Goal: Check status: Check status

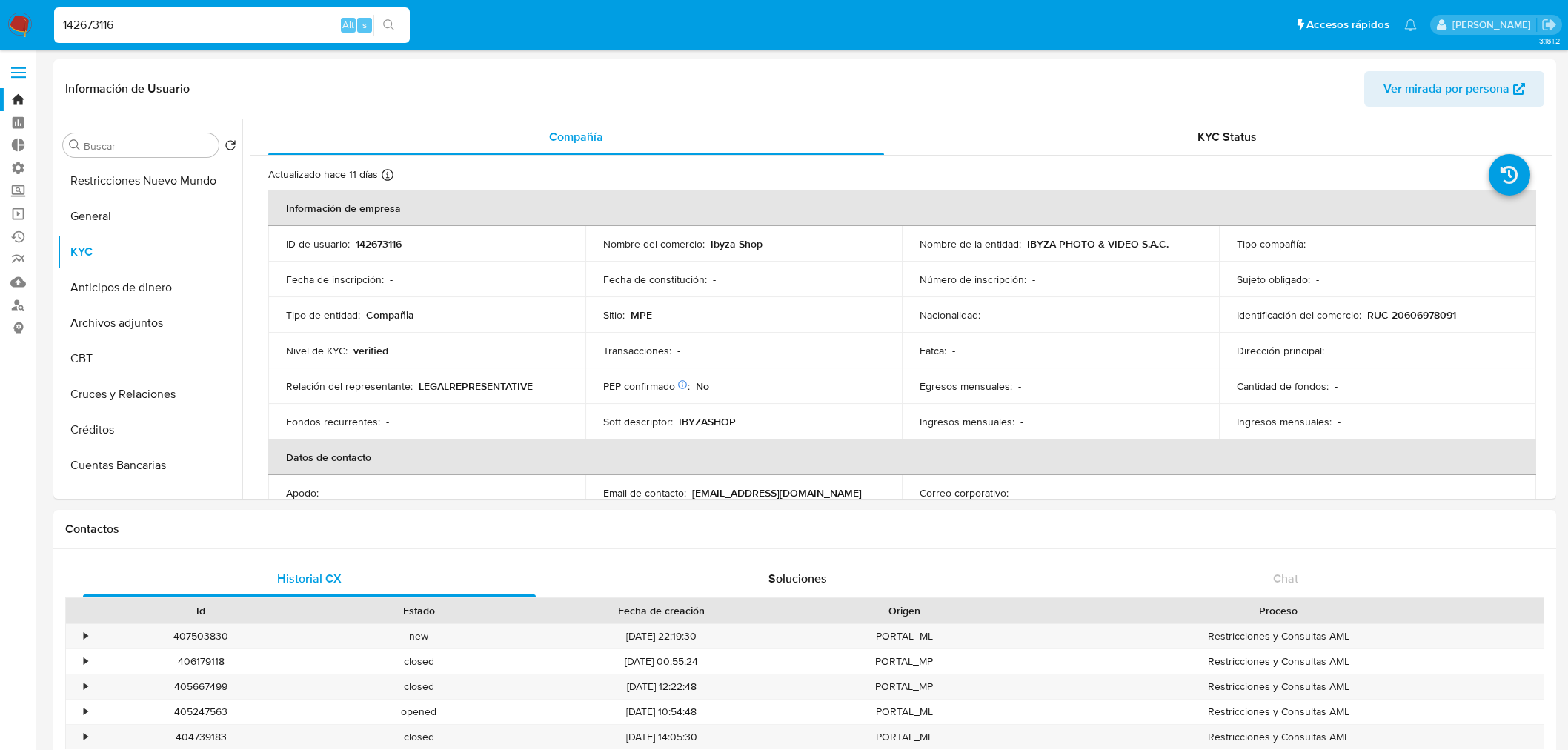
select select "10"
click at [213, 28] on input "142673116" at bounding box center [231, 25] width 356 height 19
type input "43372565"
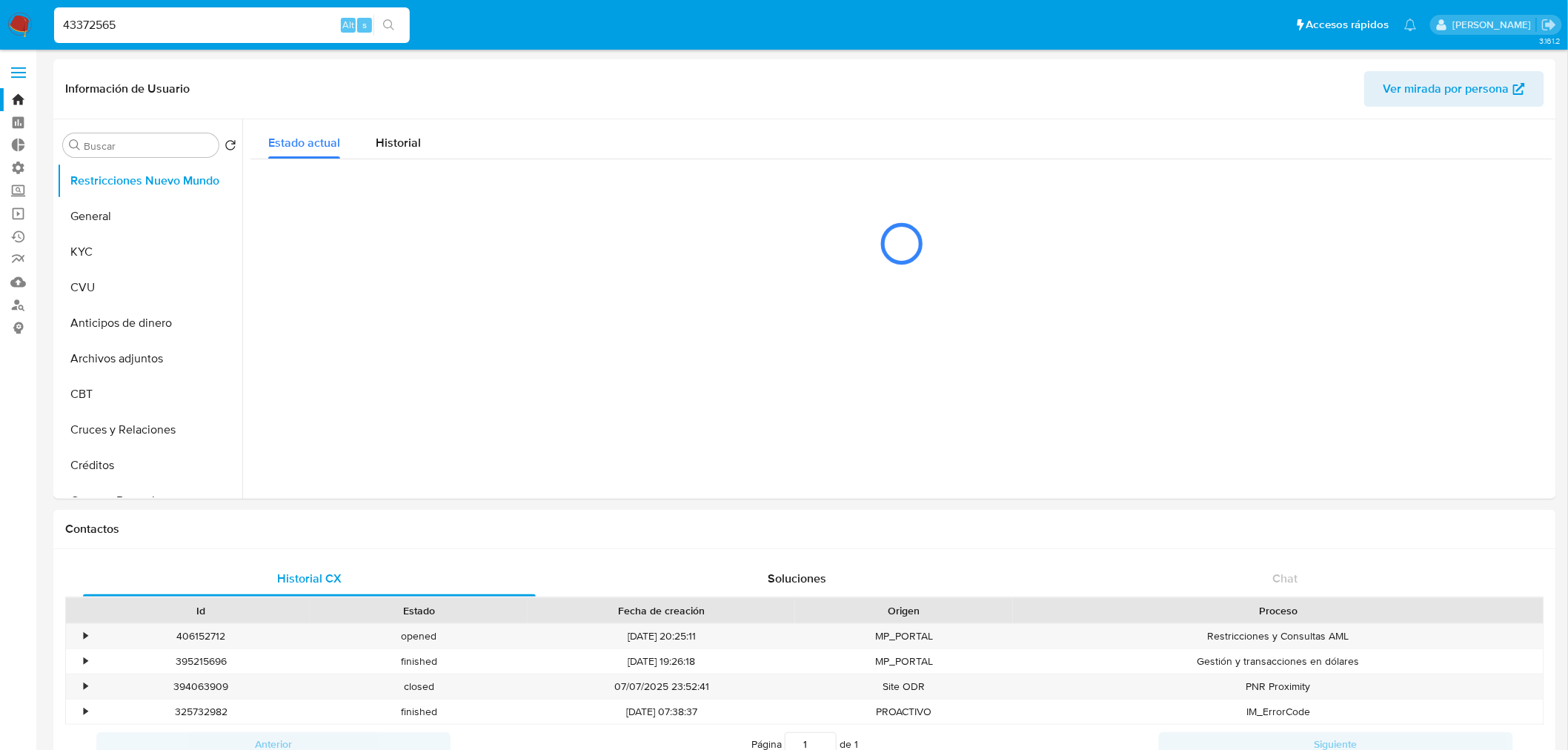
select select "10"
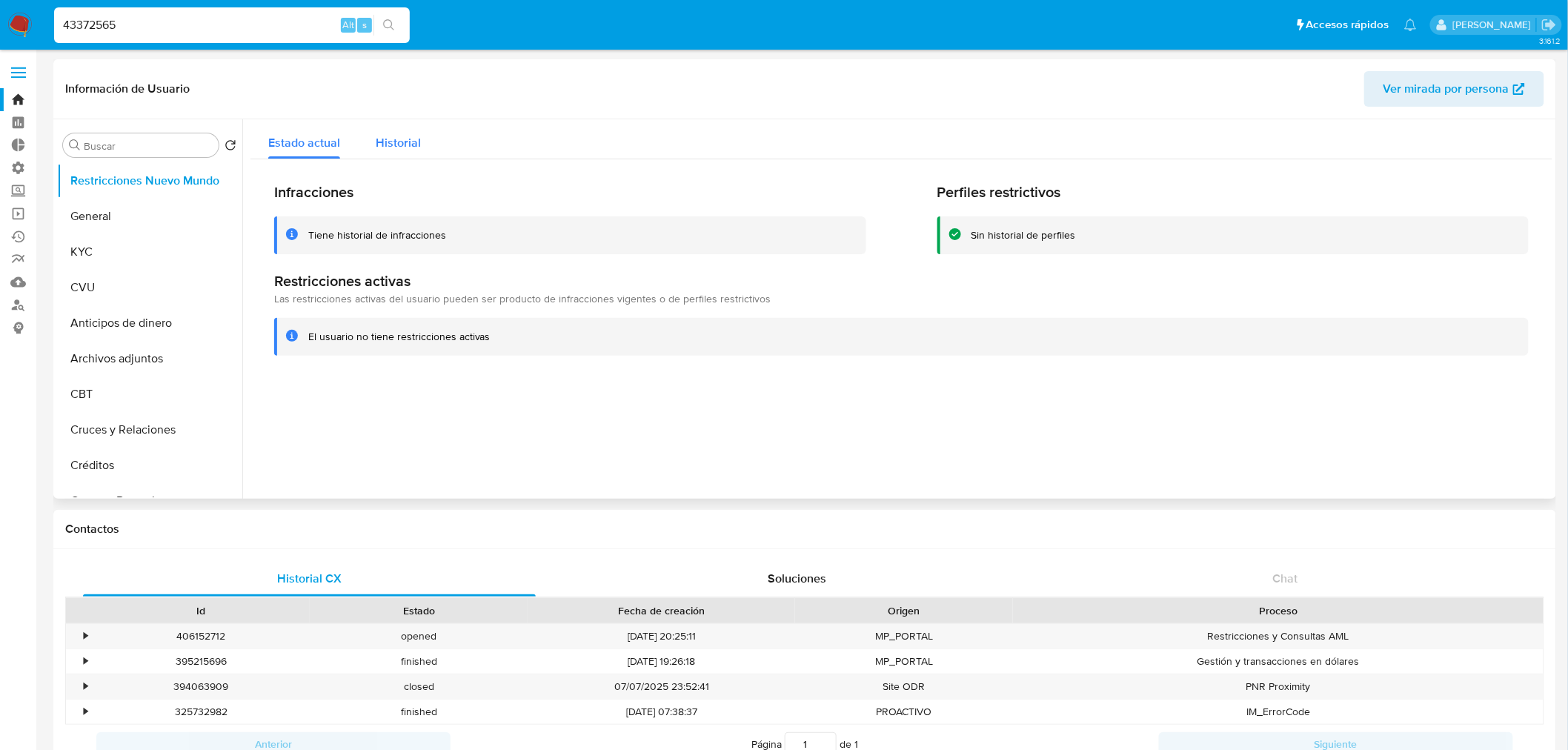
click at [390, 151] on div "Historial" at bounding box center [399, 139] width 45 height 40
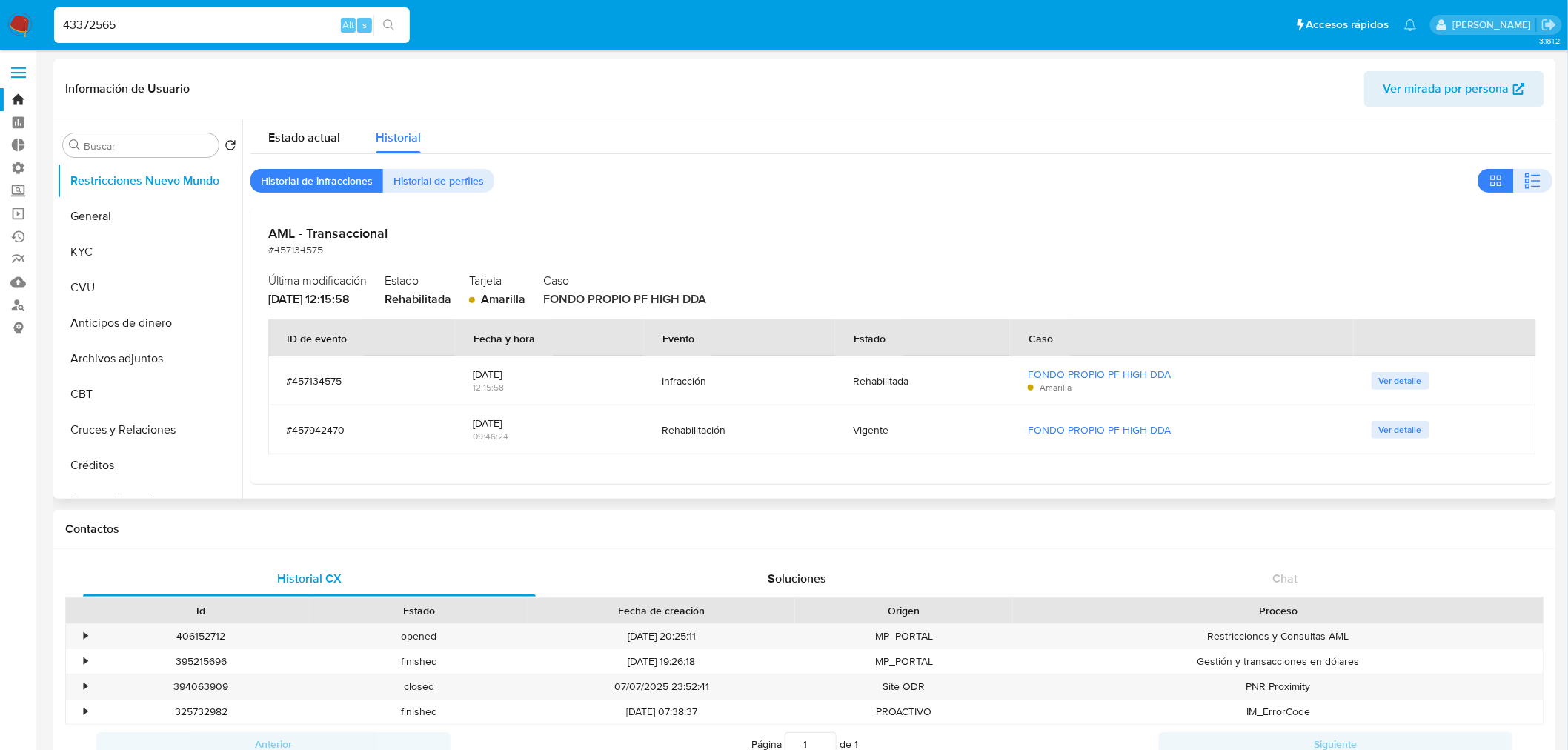
scroll to position [9, 0]
click at [1406, 373] on span "Ver detalle" at bounding box center [1401, 377] width 43 height 15
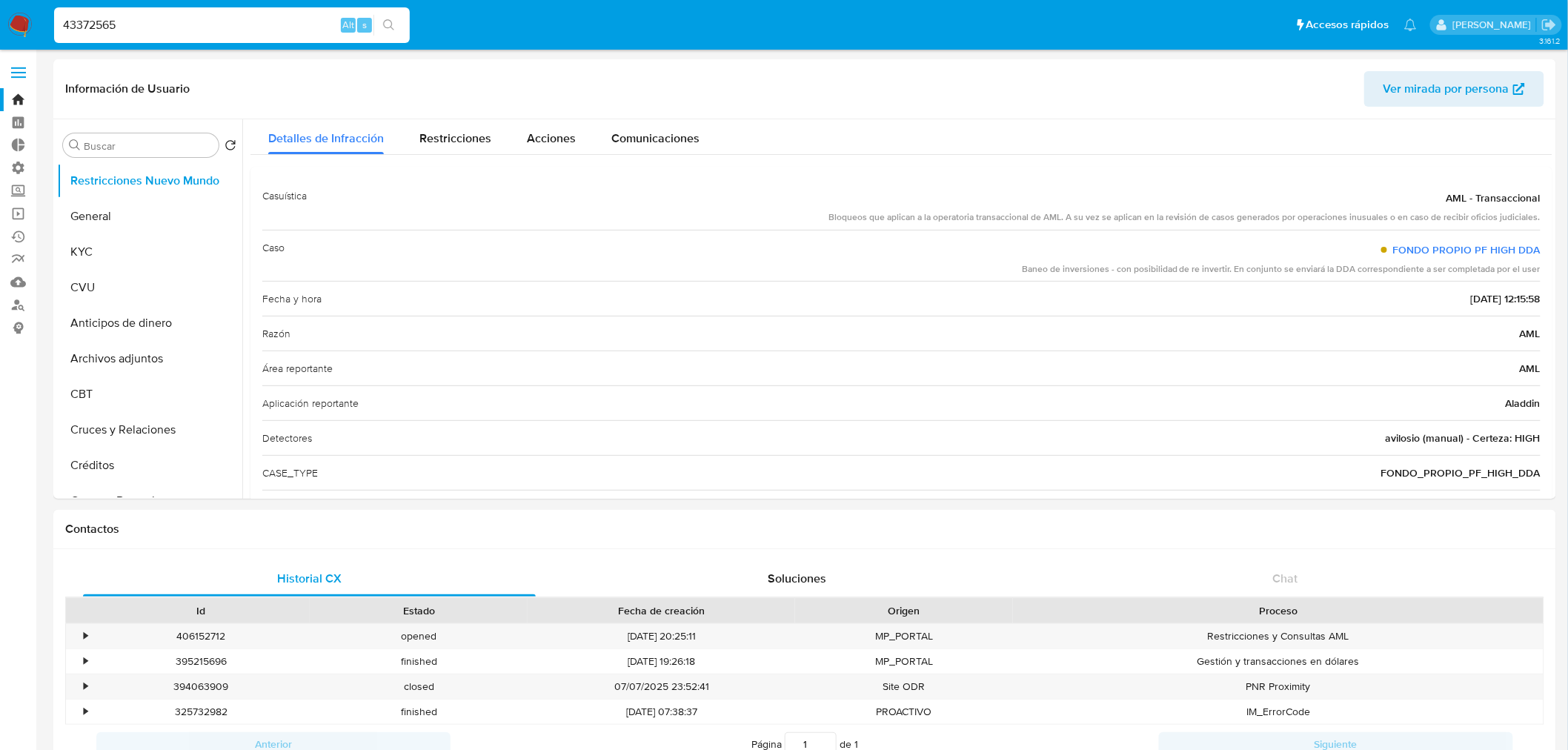
scroll to position [0, 0]
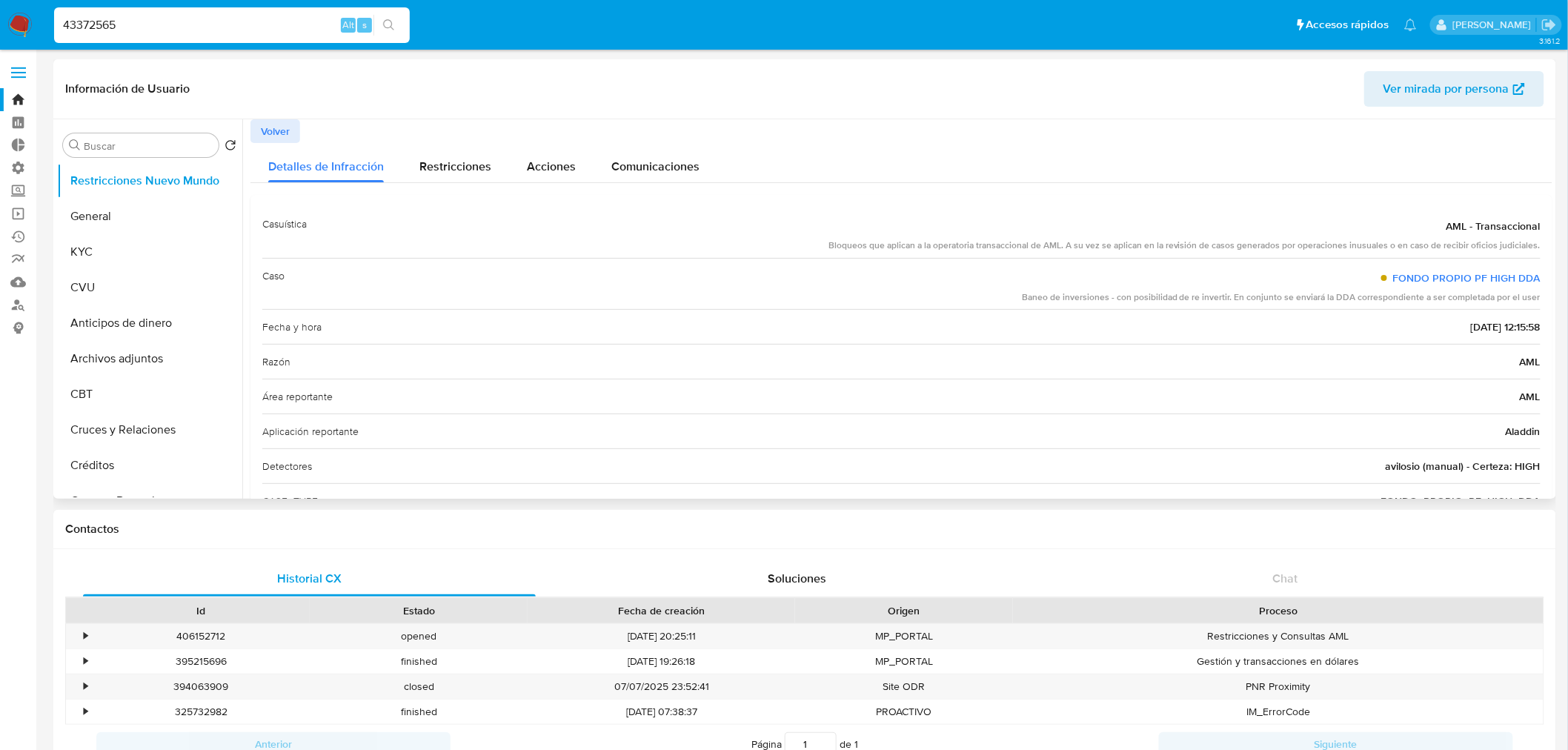
click at [264, 141] on span "Volver" at bounding box center [275, 131] width 29 height 21
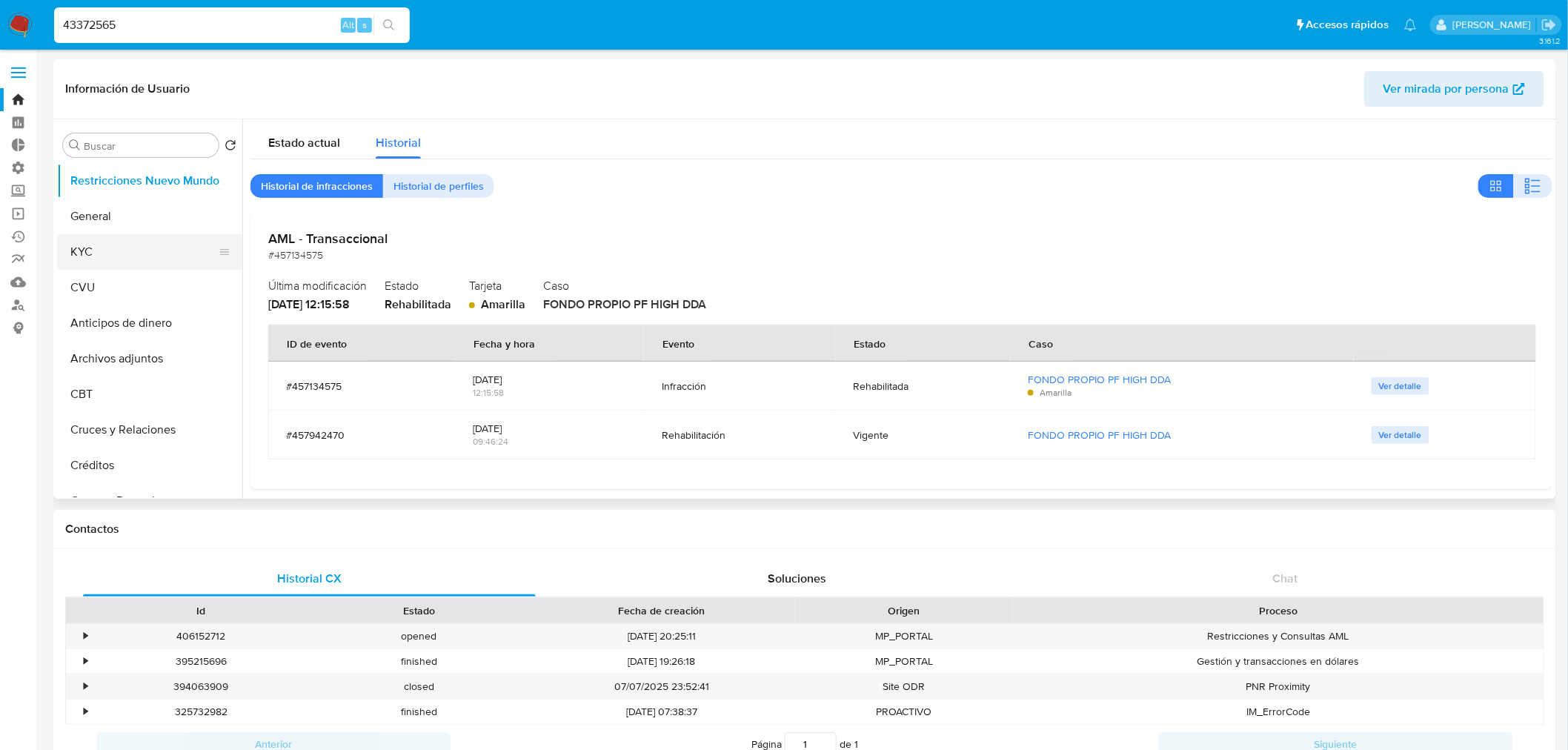
click at [139, 249] on button "KYC" at bounding box center [144, 252] width 174 height 36
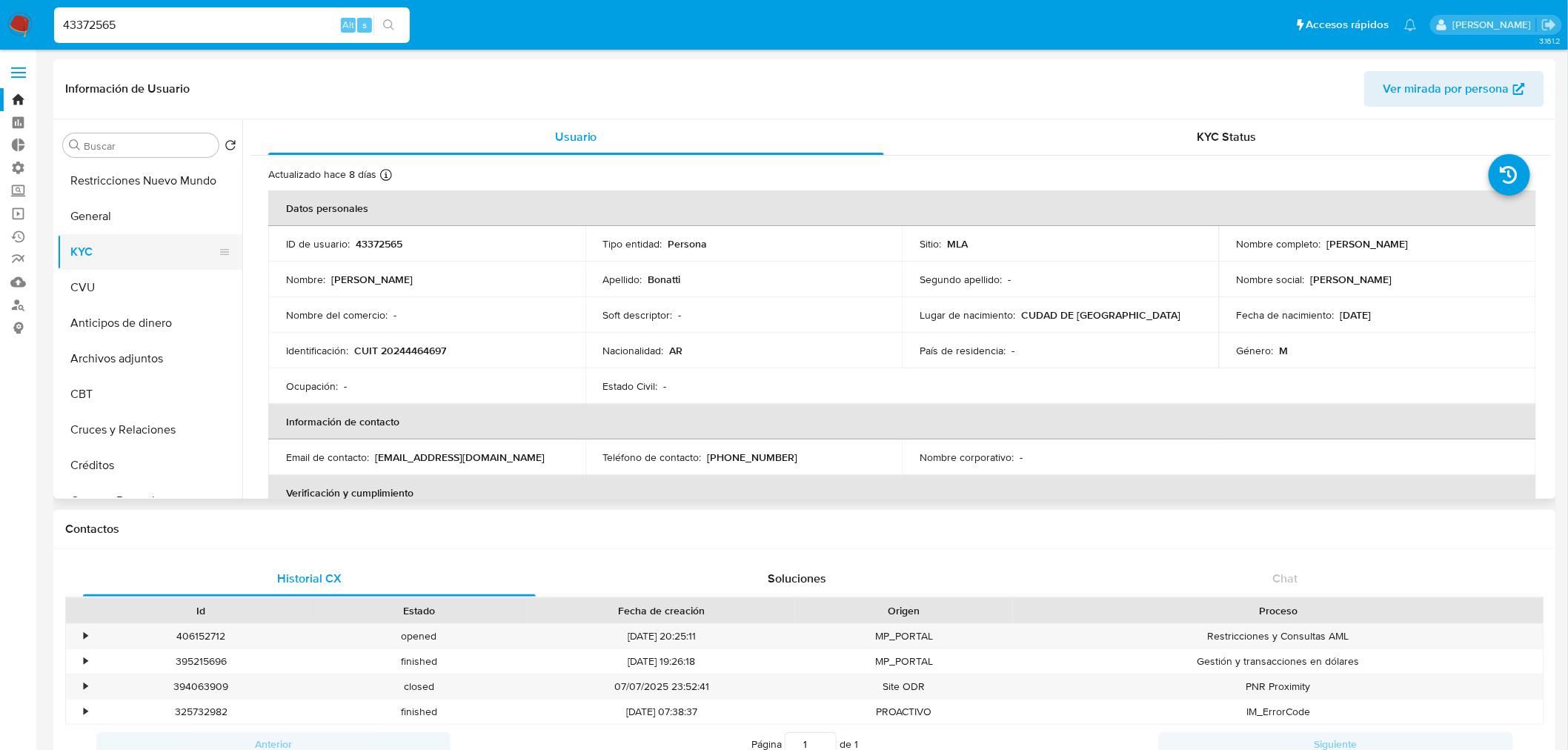
click at [112, 255] on button "KYC" at bounding box center [144, 252] width 174 height 36
click at [1185, 132] on div "KYC Status" at bounding box center [1228, 137] width 616 height 36
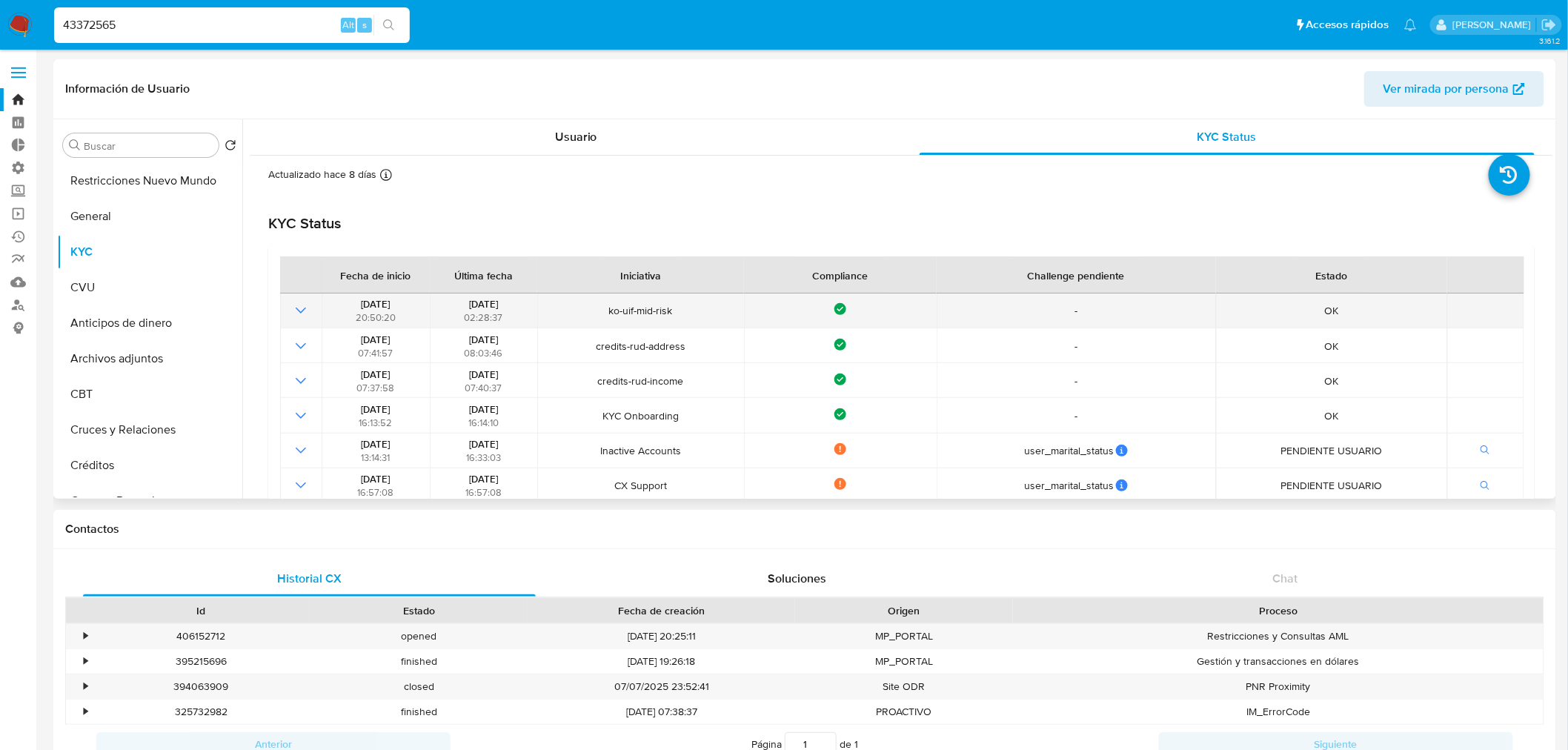
drag, startPoint x: 455, startPoint y: 300, endPoint x: 499, endPoint y: 298, distance: 44.0
click at [499, 298] on div "[DATE] 02:28:37" at bounding box center [484, 311] width 98 height 26
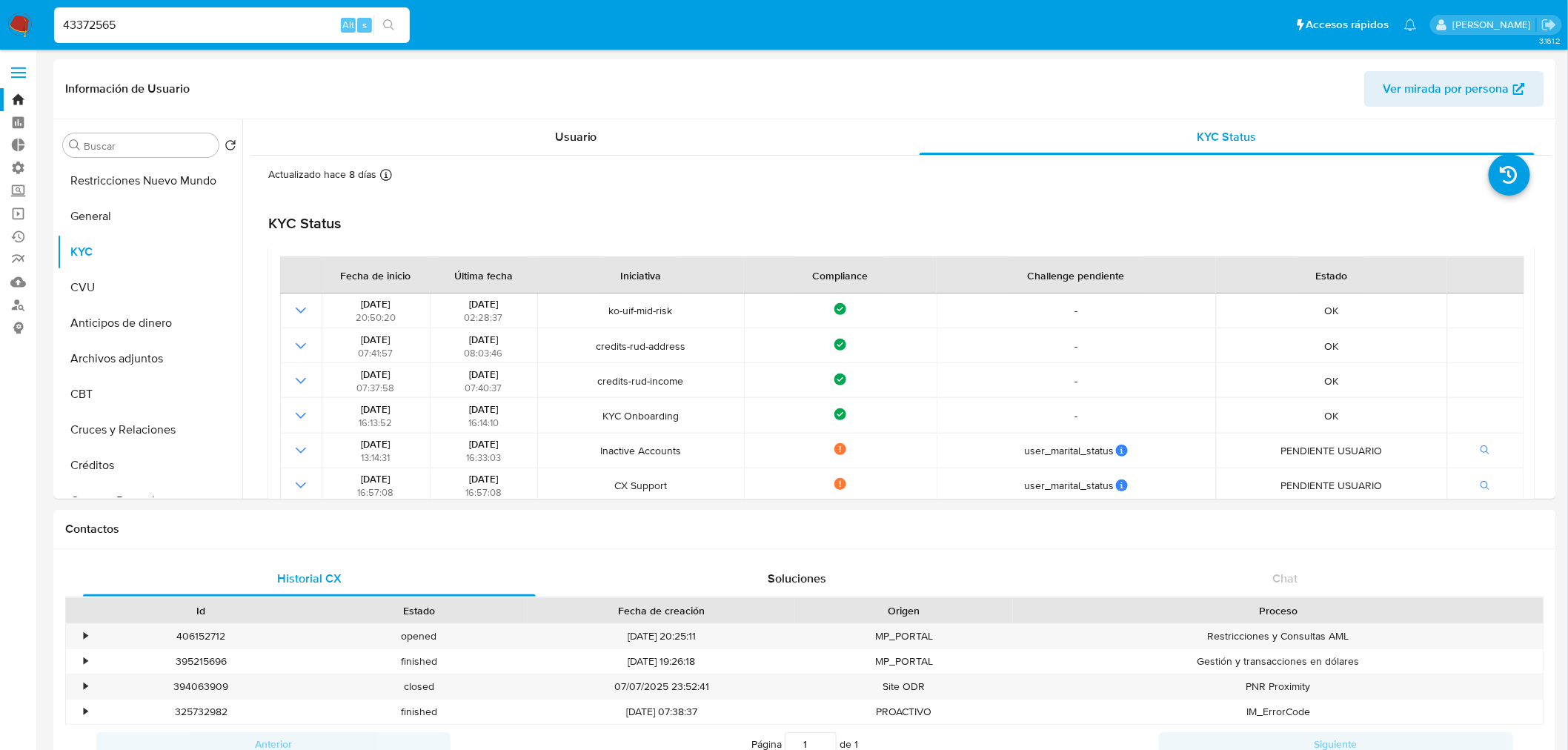
click at [213, 26] on input "43372565" at bounding box center [231, 25] width 356 height 19
paste input "73332651"
type input "473332651"
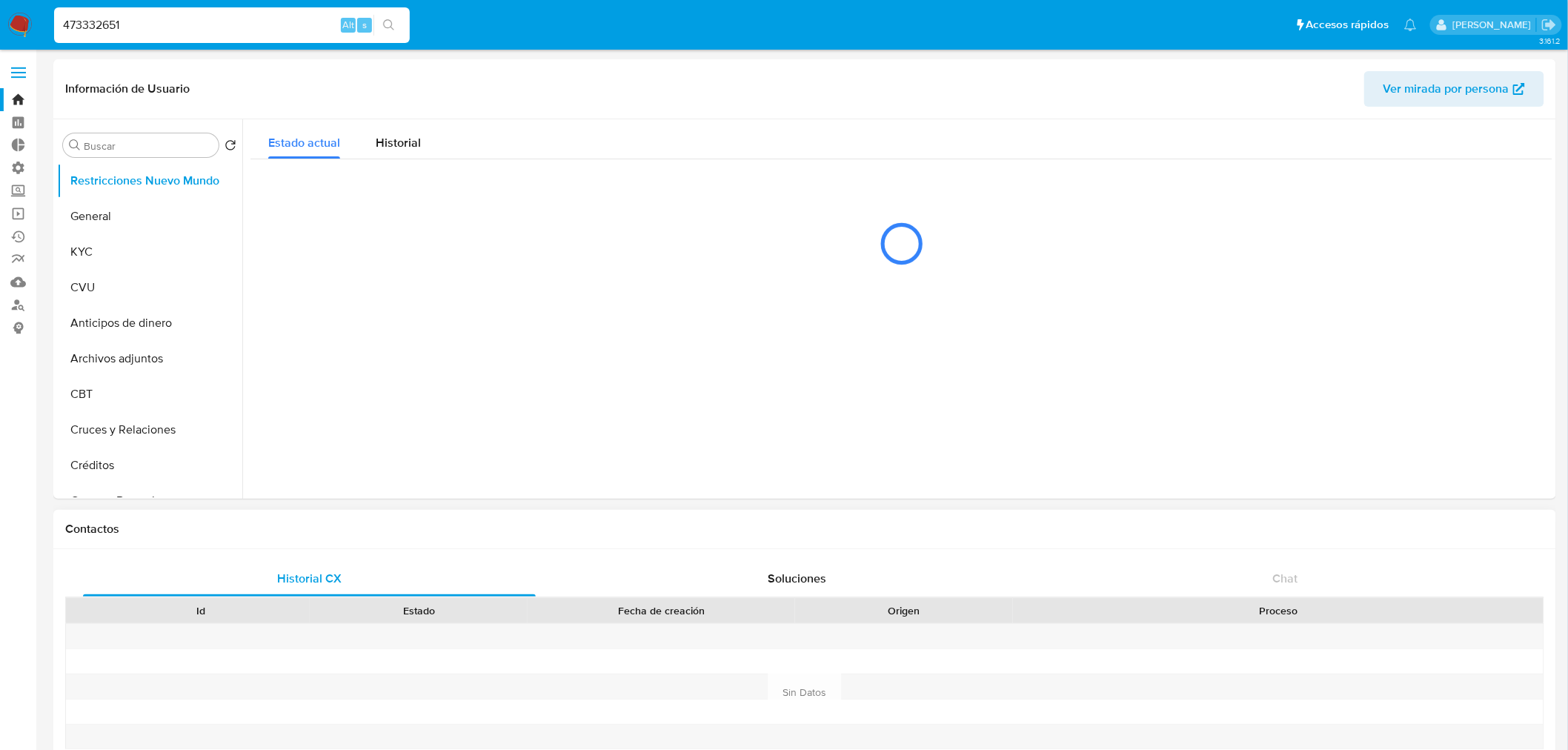
select select "10"
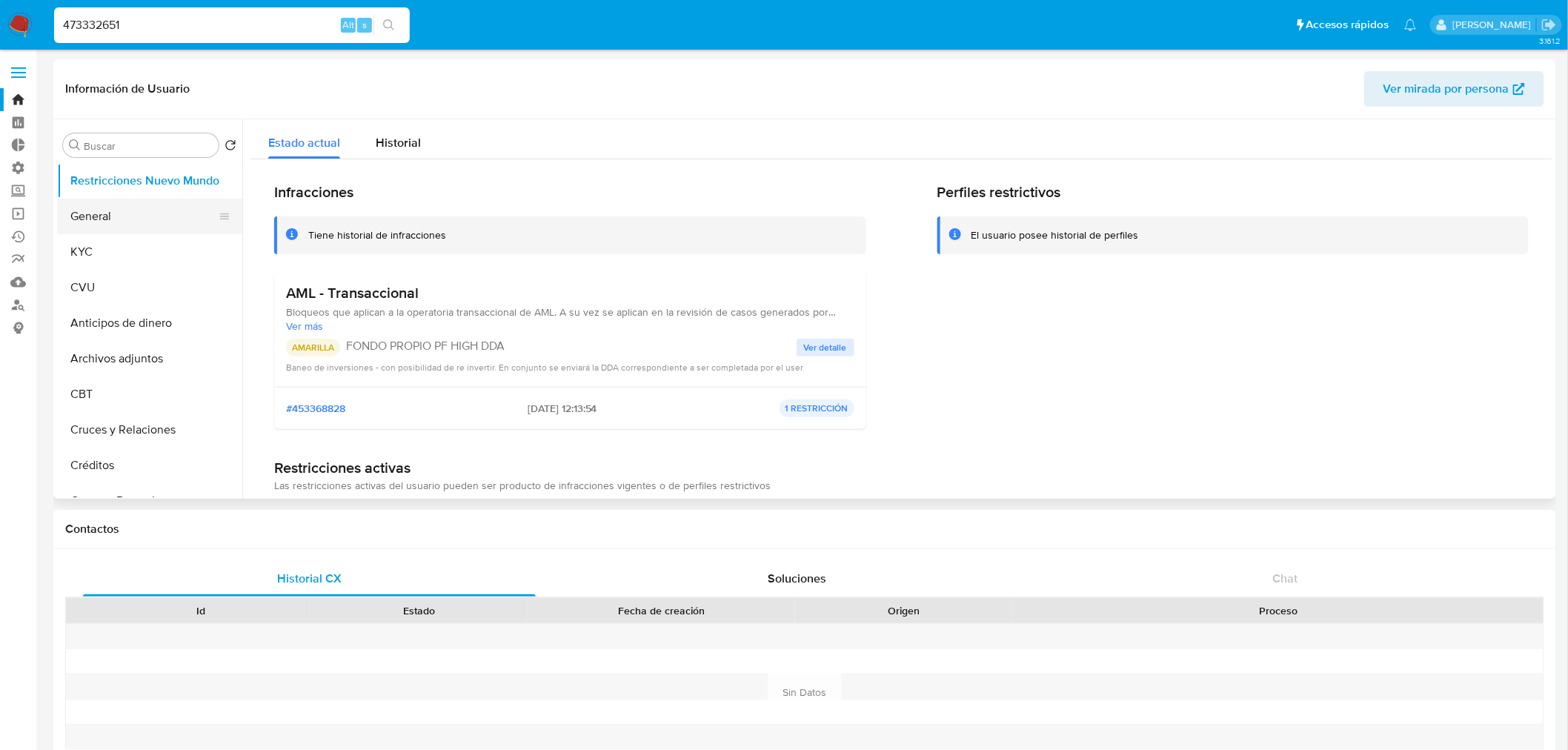
click at [72, 223] on button "General" at bounding box center [144, 216] width 174 height 36
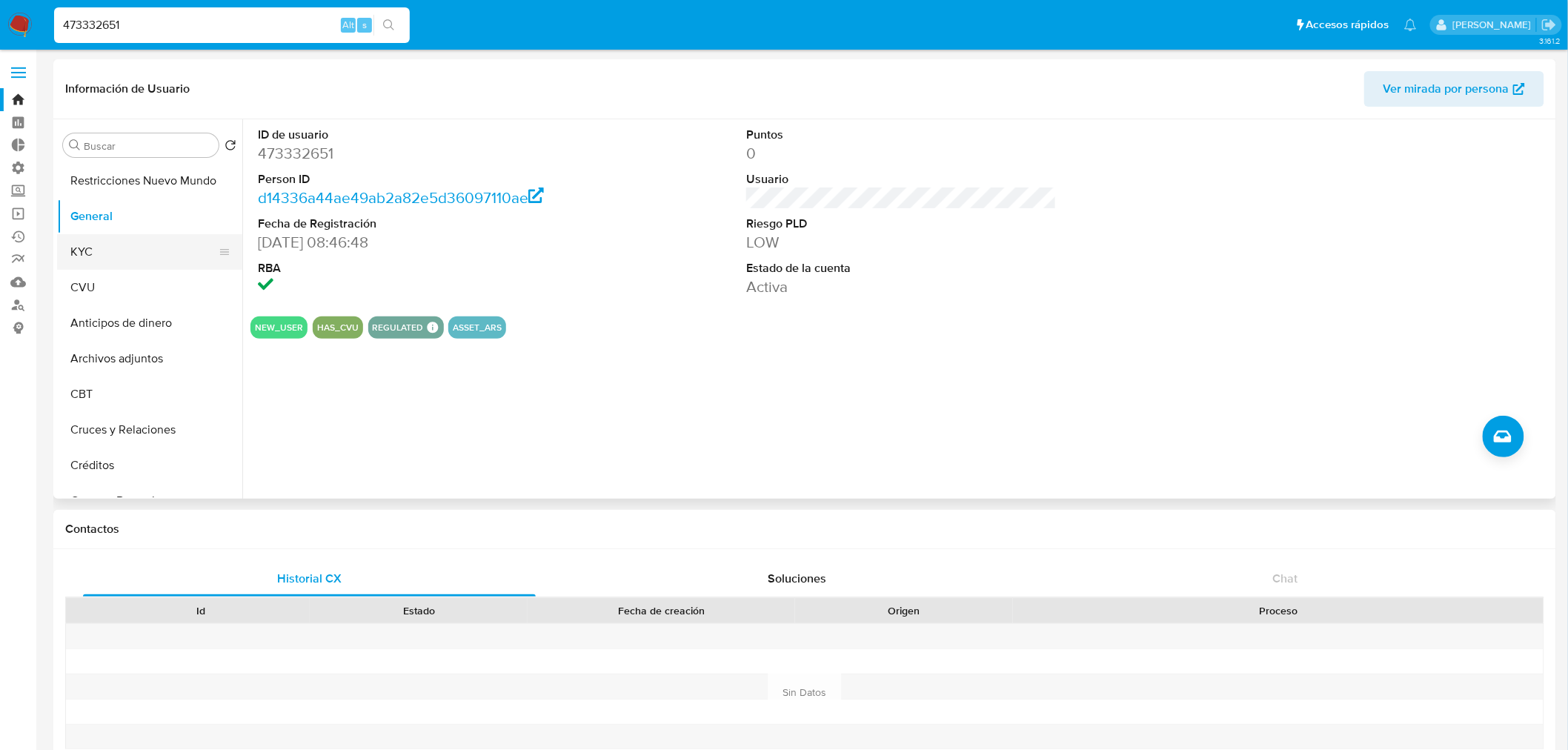
click at [97, 258] on button "KYC" at bounding box center [144, 252] width 174 height 36
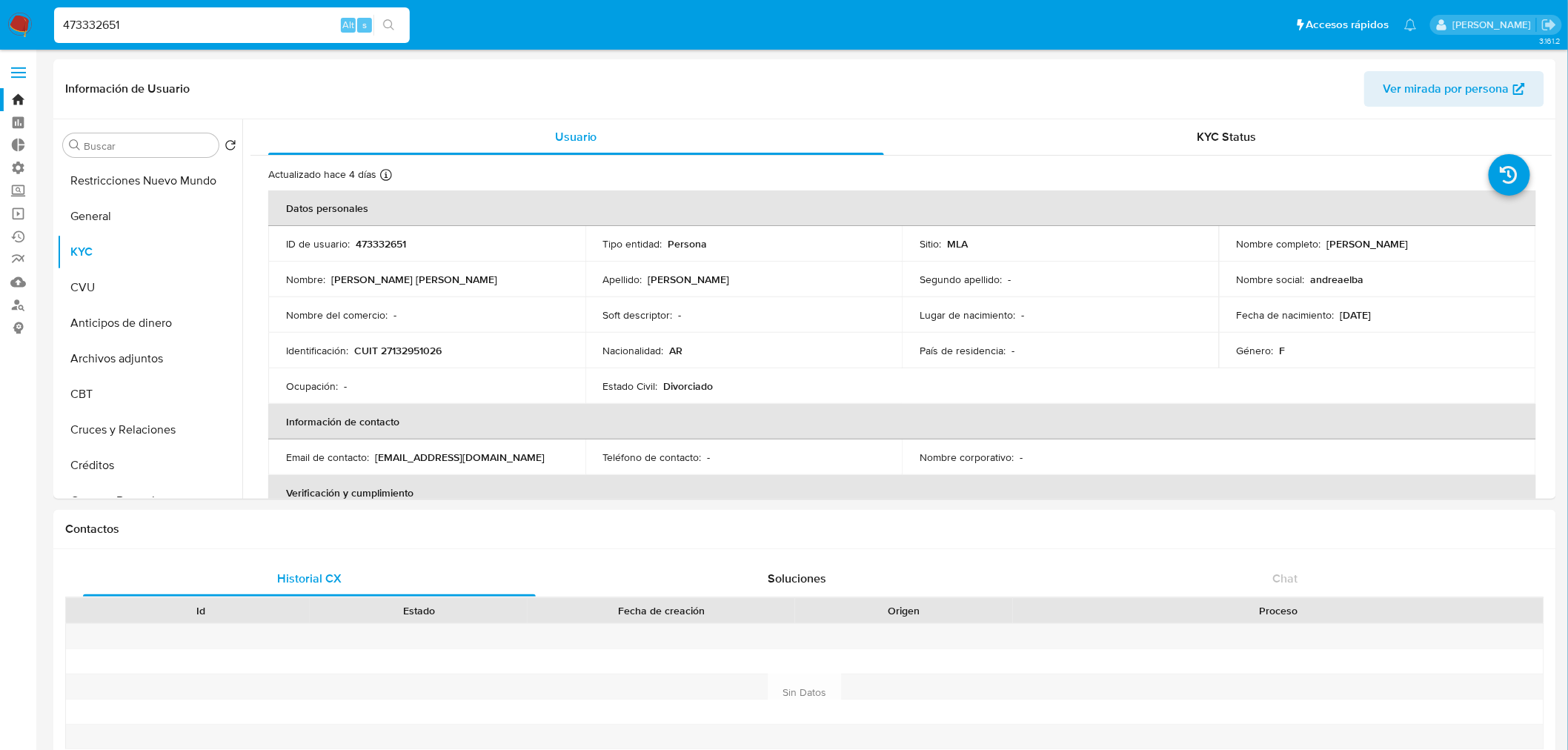
click at [233, 27] on input "473332651" at bounding box center [231, 25] width 356 height 19
click at [204, 24] on input "473332651" at bounding box center [231, 25] width 356 height 19
paste input "3372565"
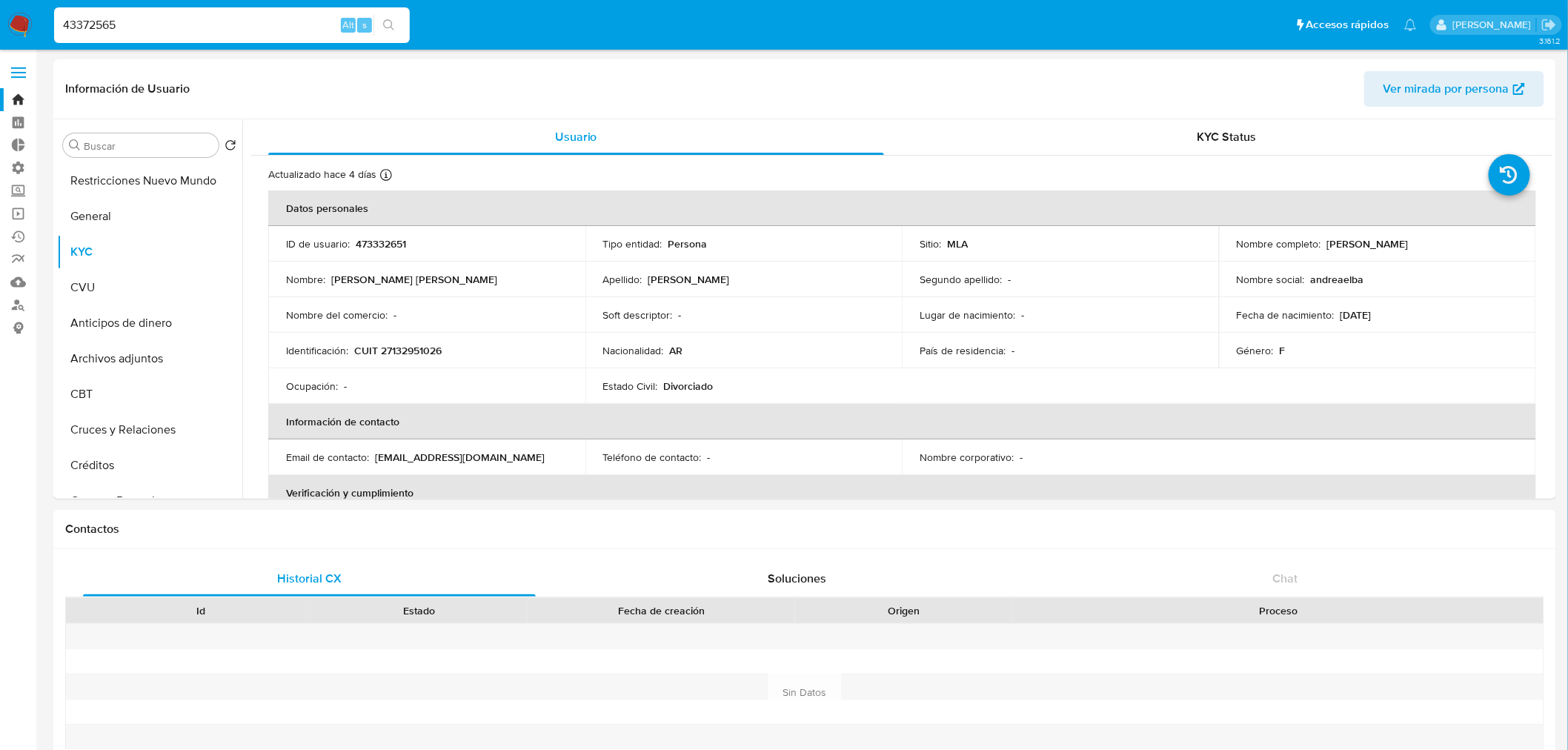
type input "43372565"
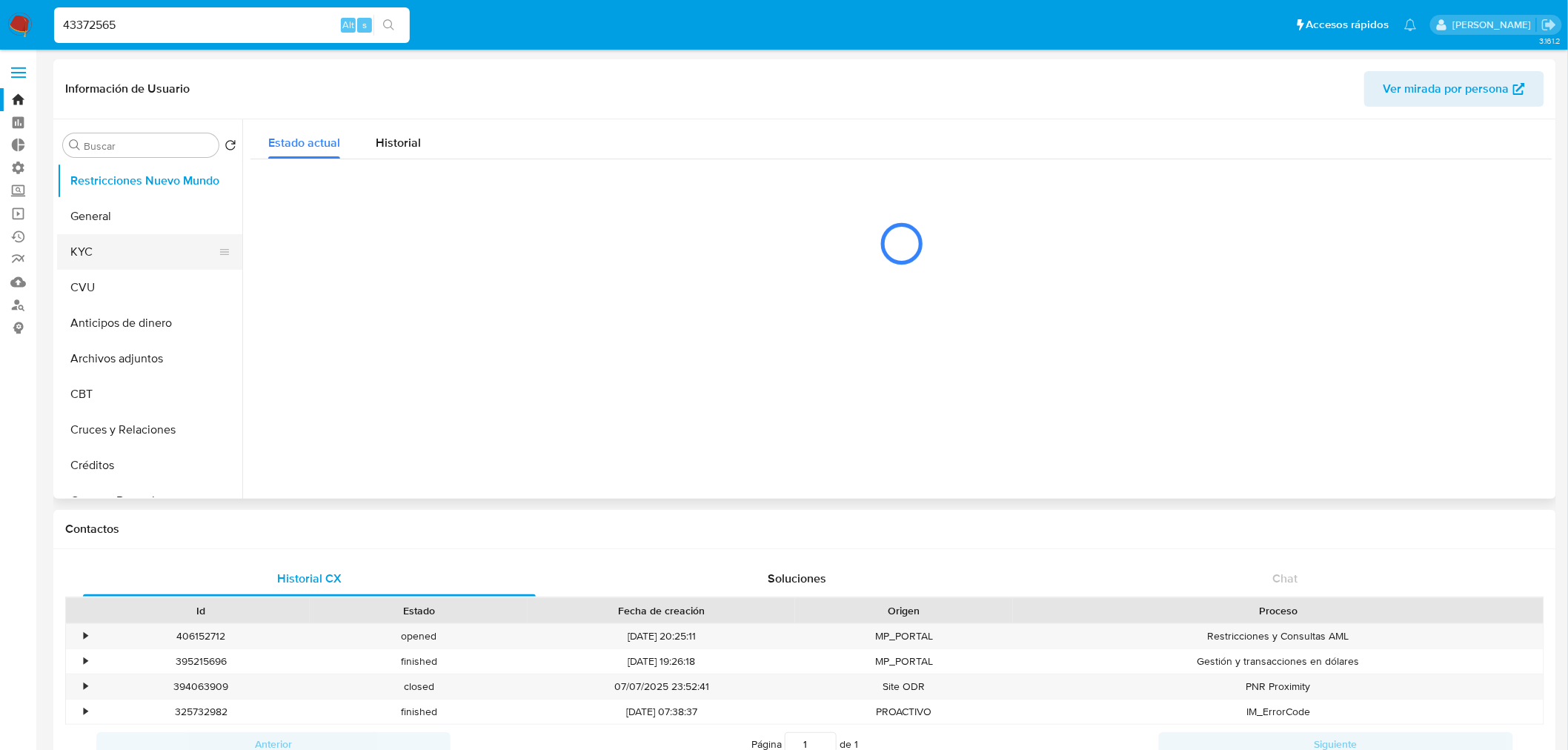
select select "10"
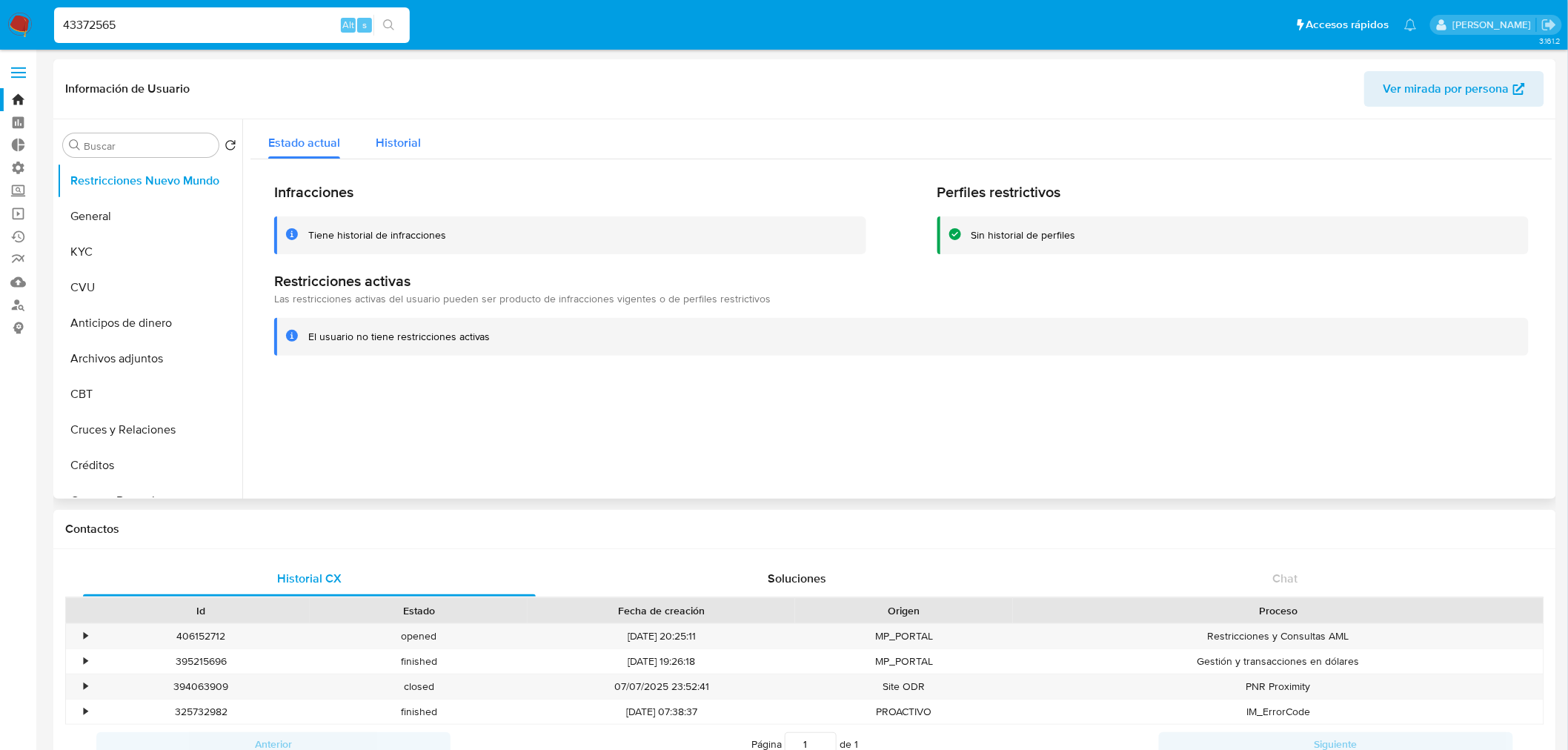
click at [363, 152] on button "Historial" at bounding box center [399, 139] width 81 height 40
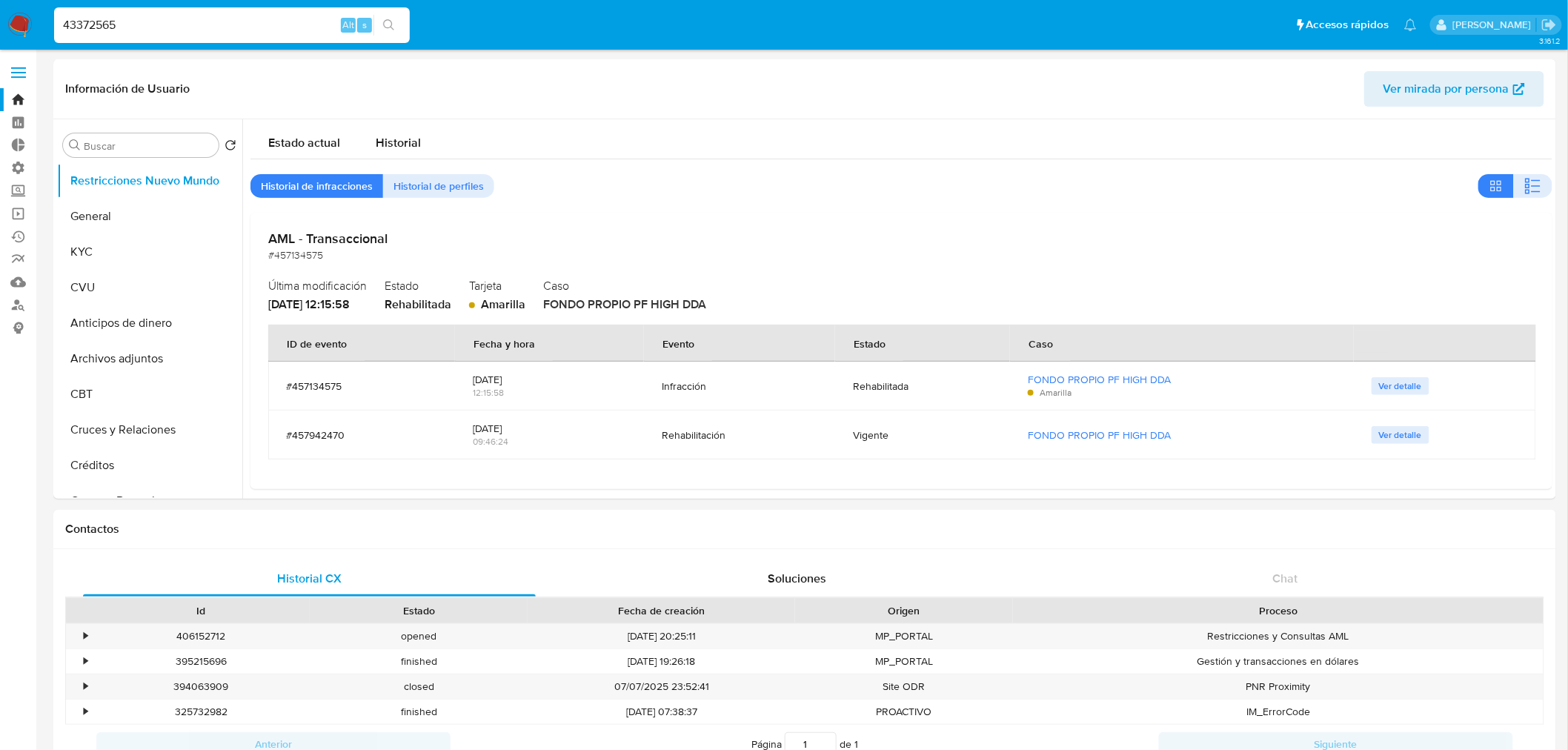
click at [173, 19] on input "43372565" at bounding box center [231, 25] width 356 height 19
paste input "73332651"
type input "473332651"
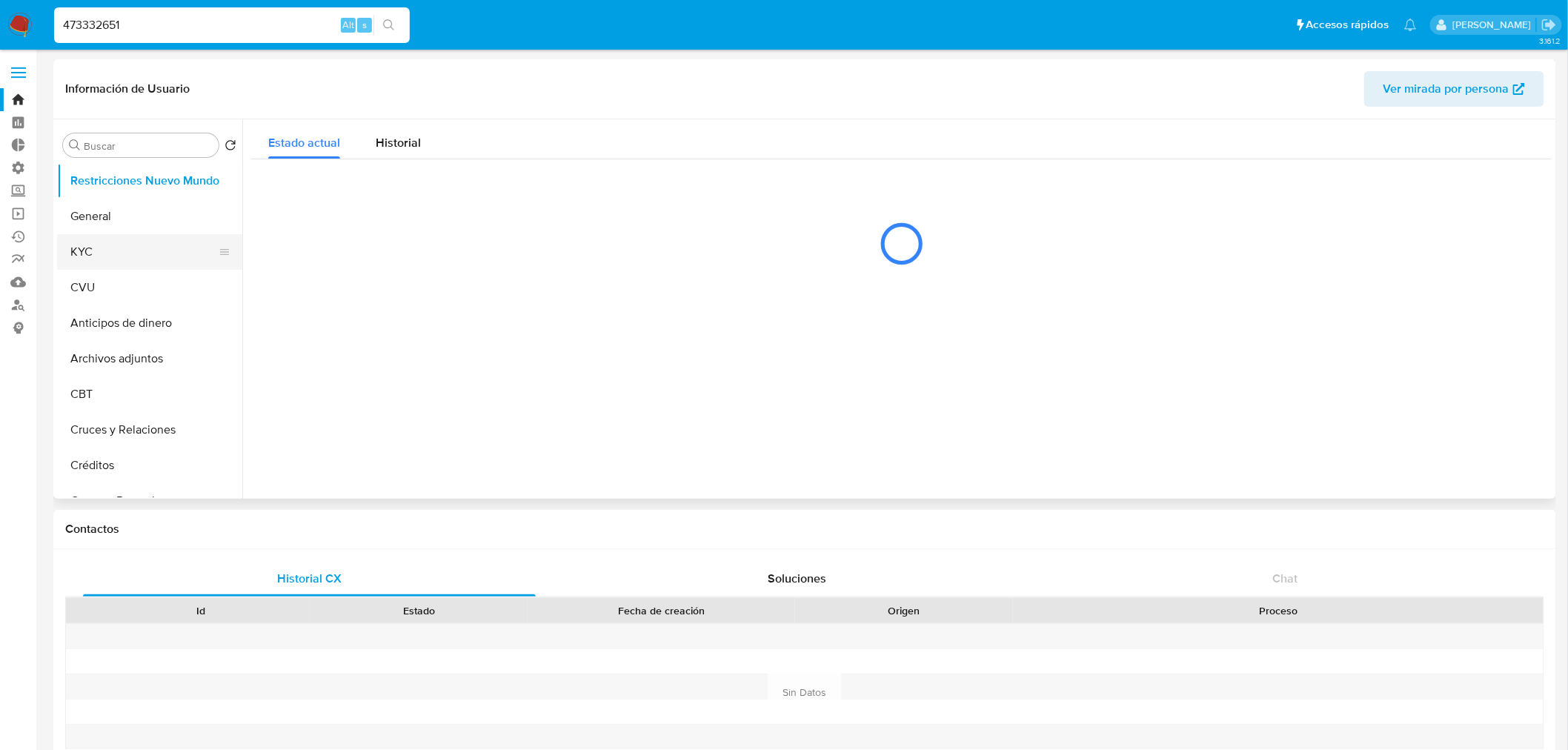
select select "10"
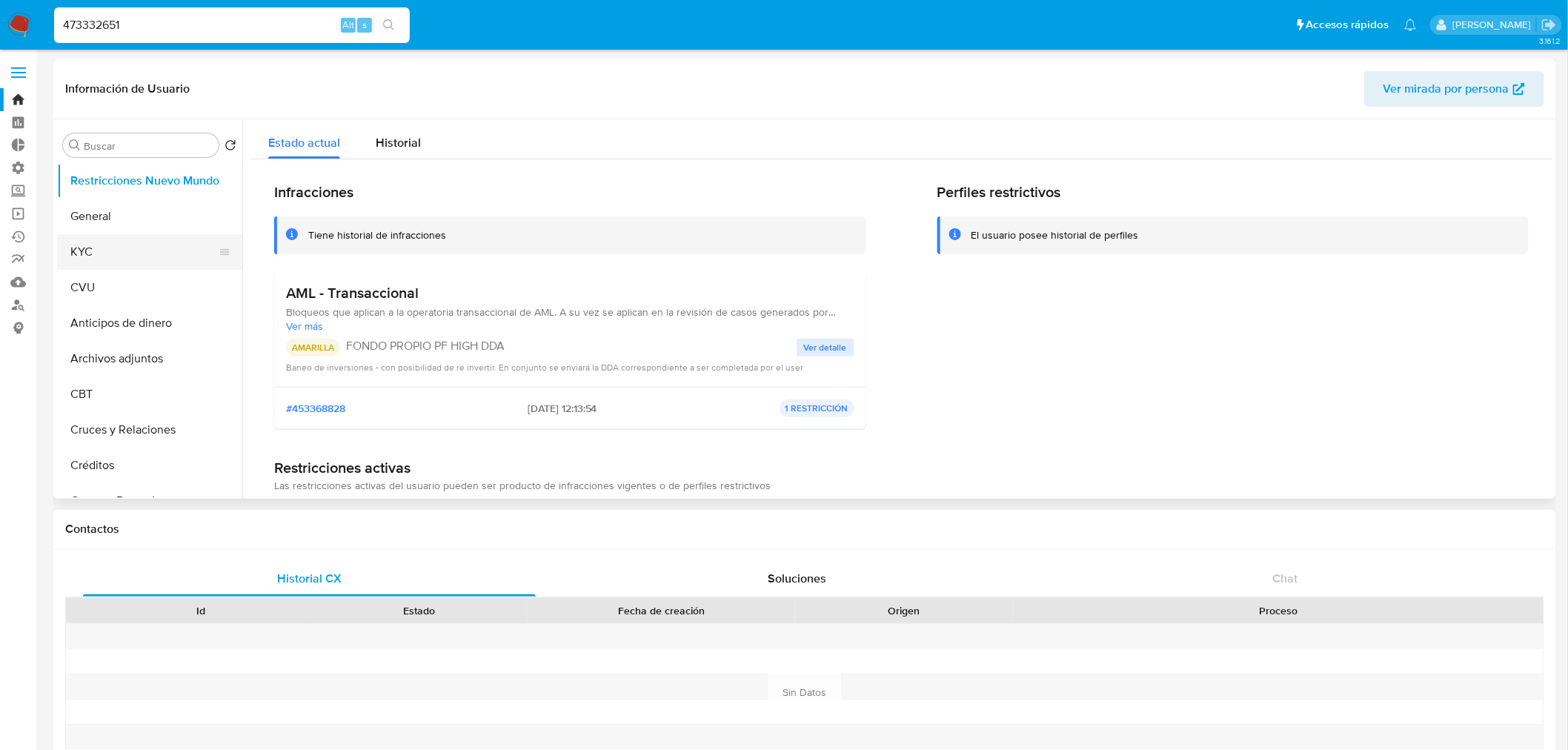
click at [128, 249] on button "KYC" at bounding box center [144, 252] width 174 height 36
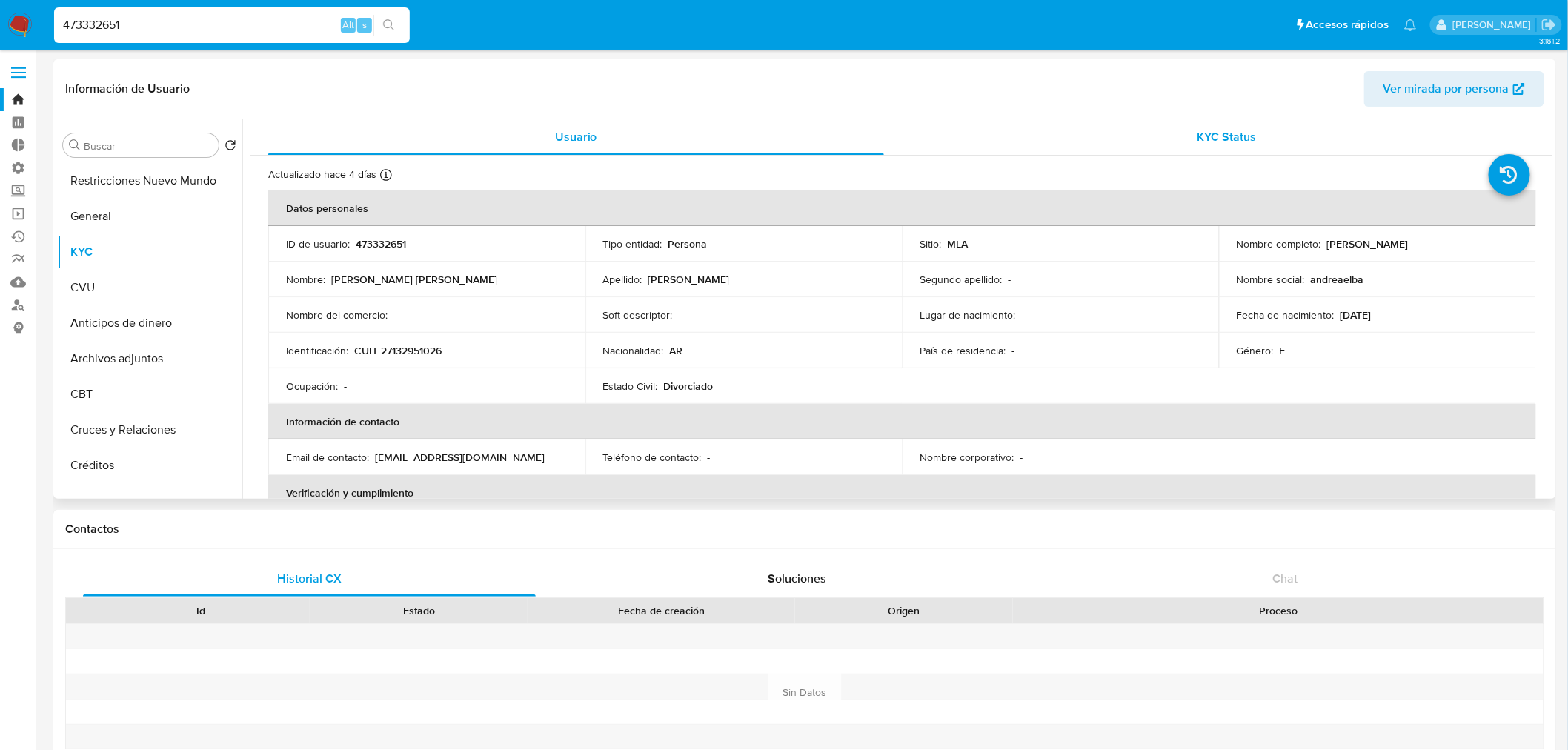
click at [1217, 149] on div "KYC Status" at bounding box center [1228, 137] width 616 height 36
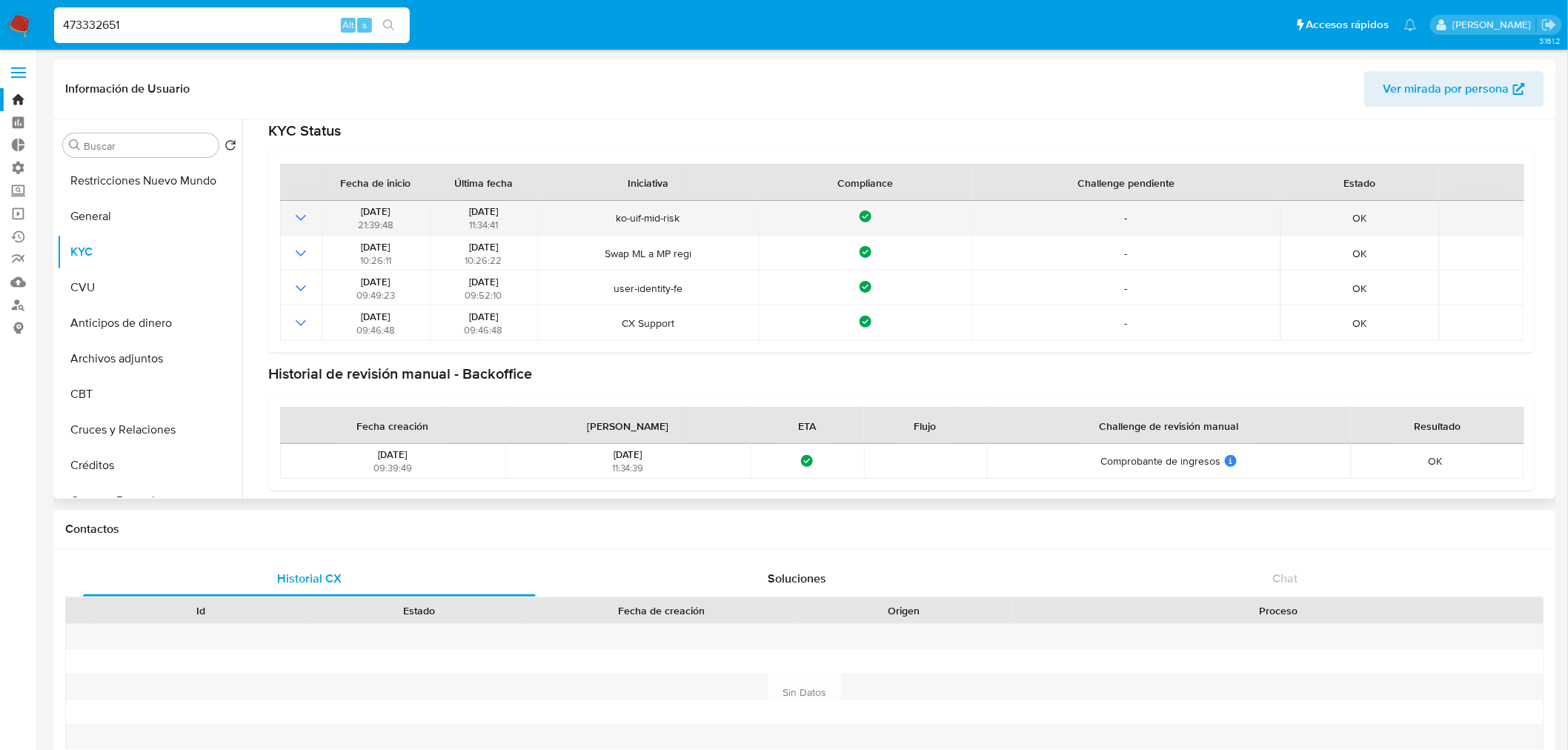
scroll to position [94, 0]
